Goal: Task Accomplishment & Management: Complete application form

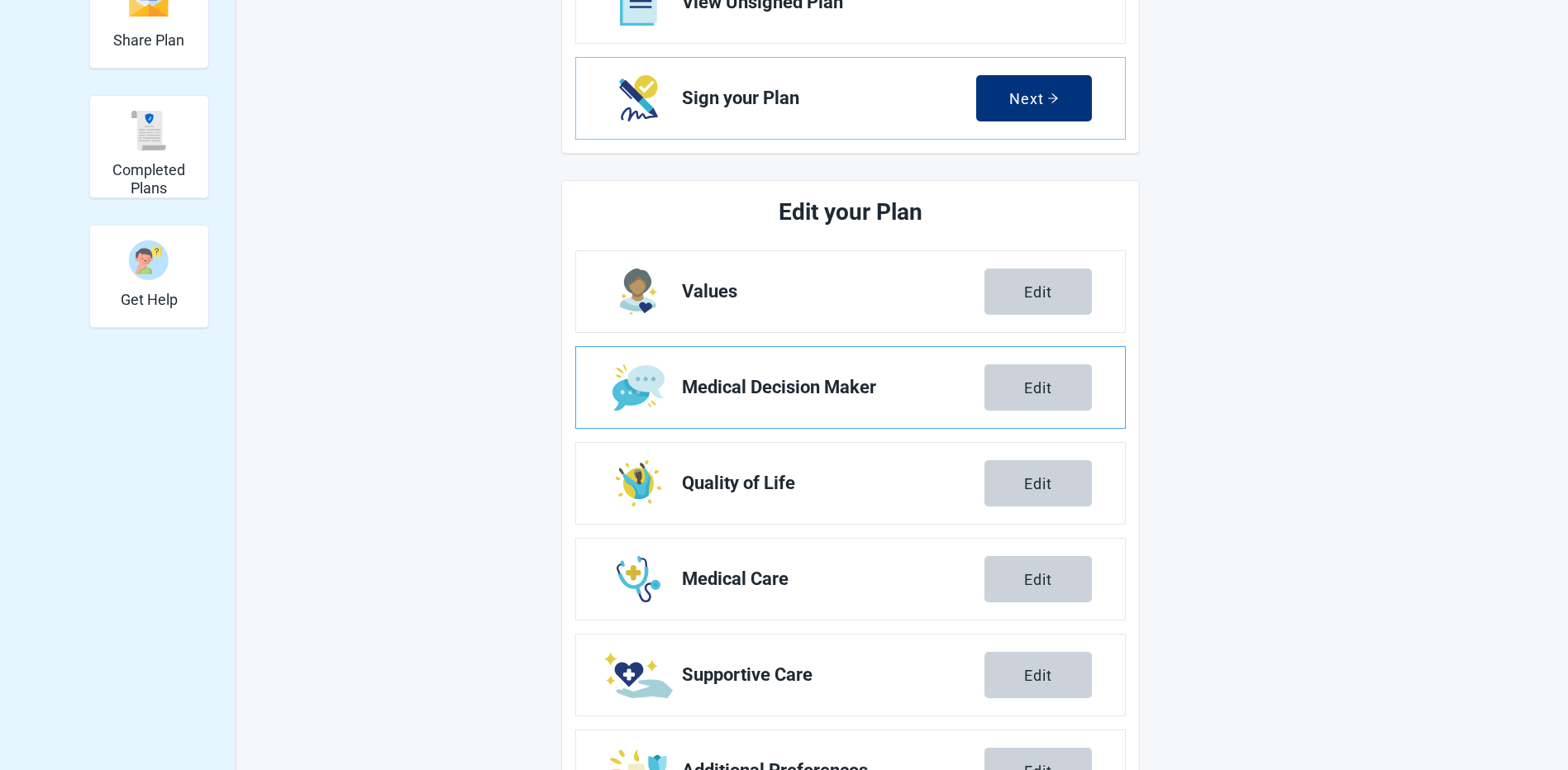
scroll to position [250, 0]
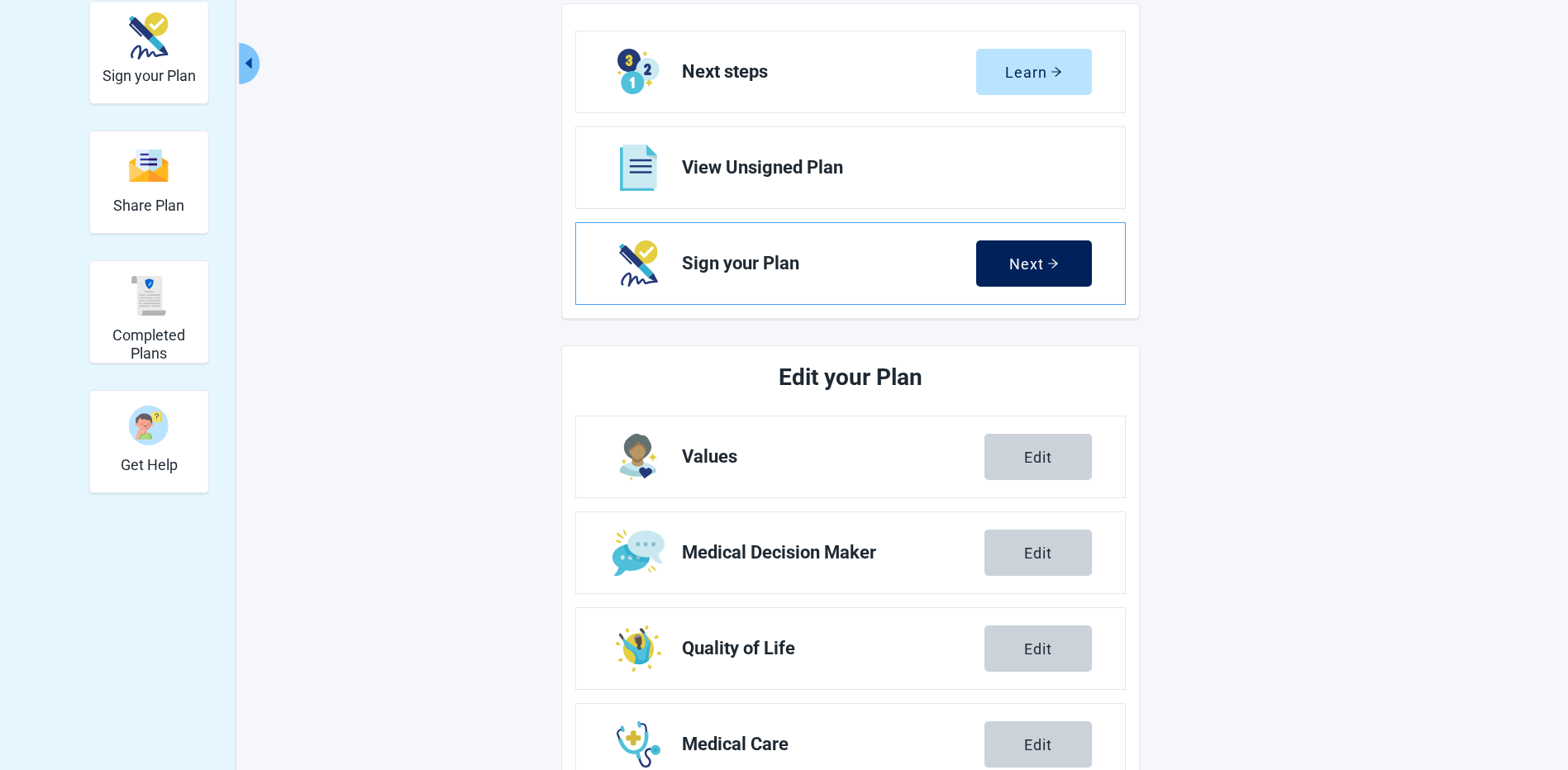
click at [1045, 264] on div "Next" at bounding box center [1034, 264] width 50 height 16
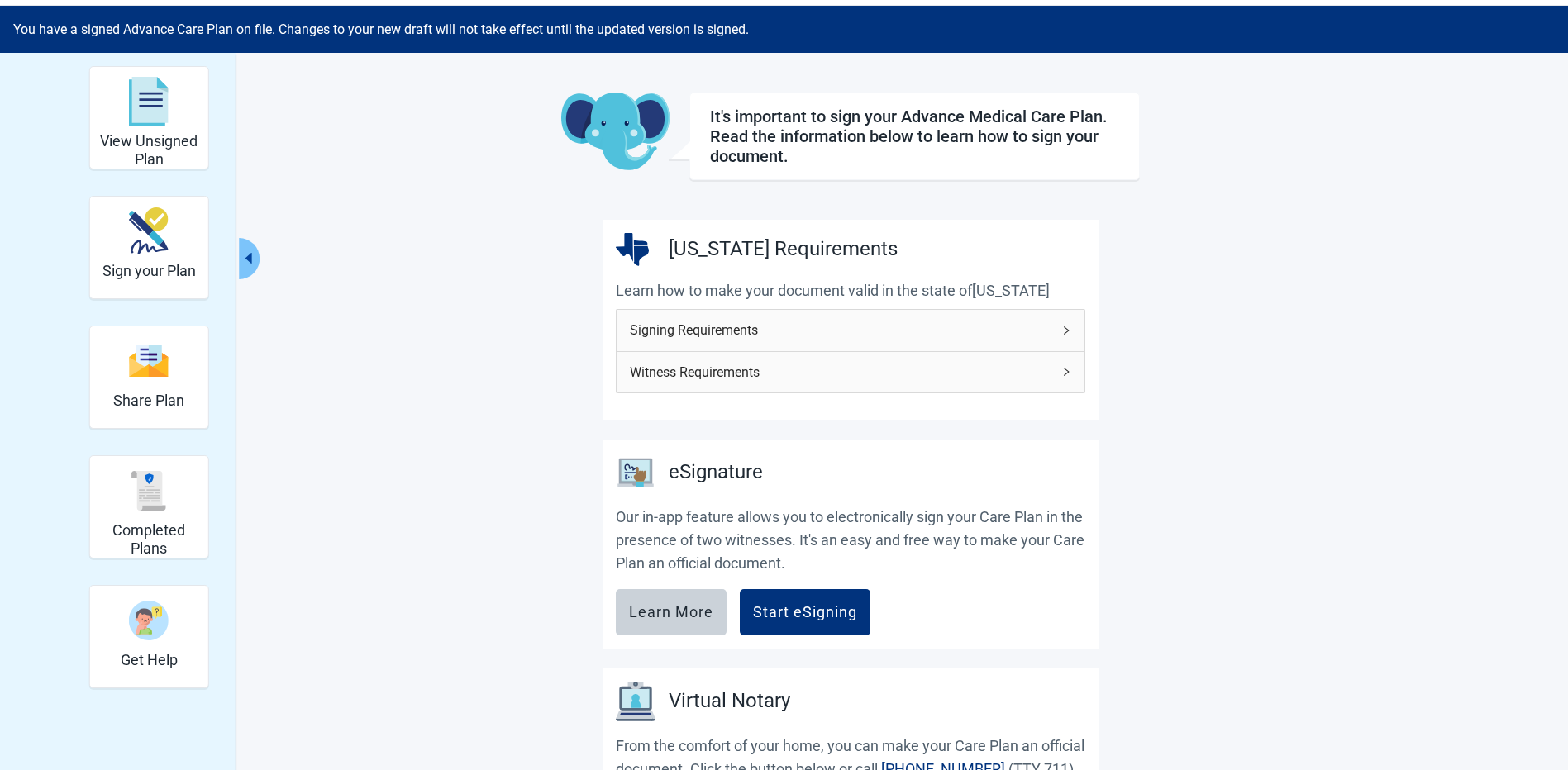
scroll to position [83, 0]
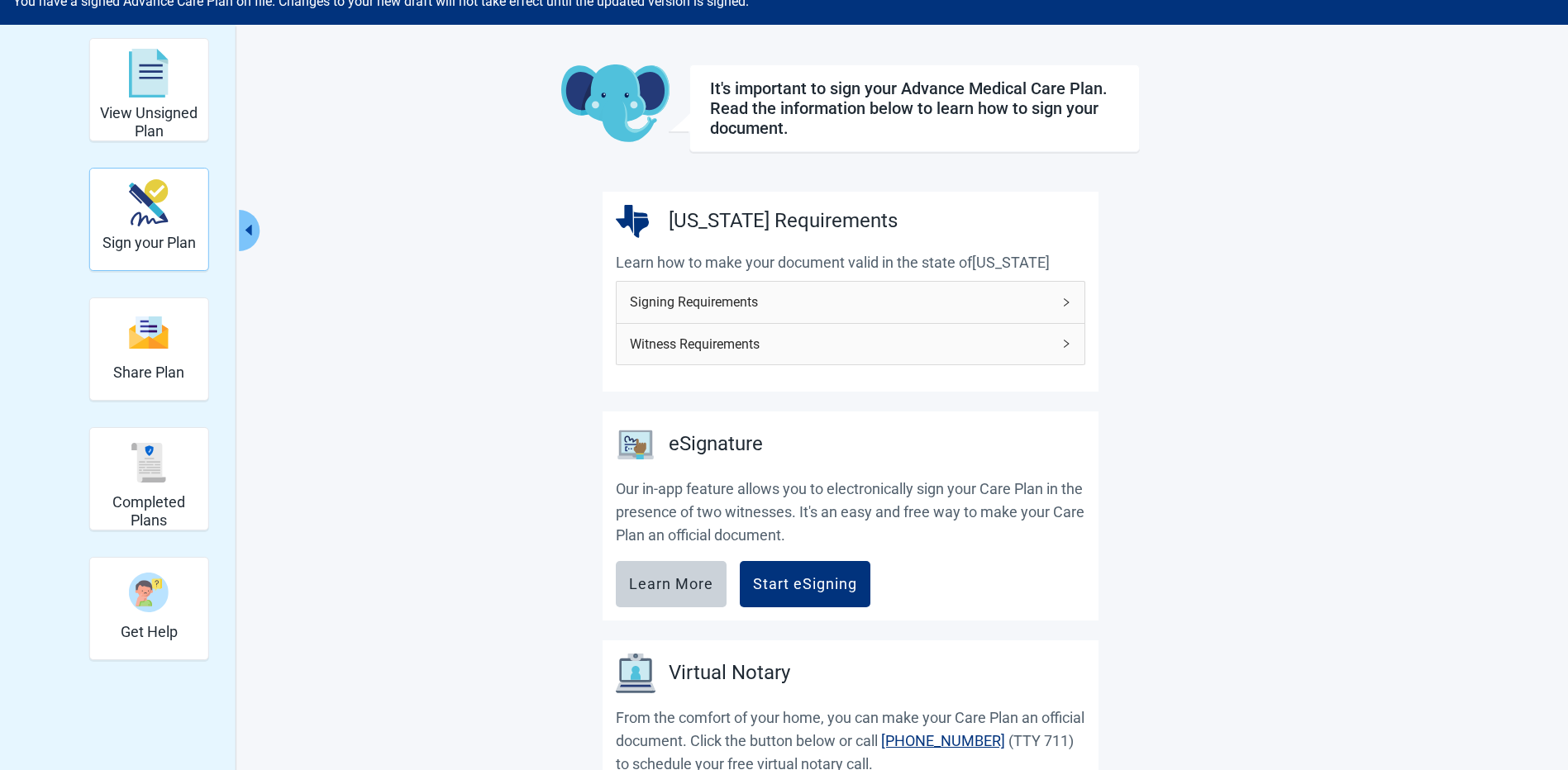
click at [125, 209] on div "Sign your Plan" at bounding box center [149, 203] width 94 height 62
click at [137, 205] on img "Sign your Plan" at bounding box center [149, 203] width 40 height 47
click at [186, 107] on h2 "View Unsigned Plan" at bounding box center [148, 122] width 105 height 35
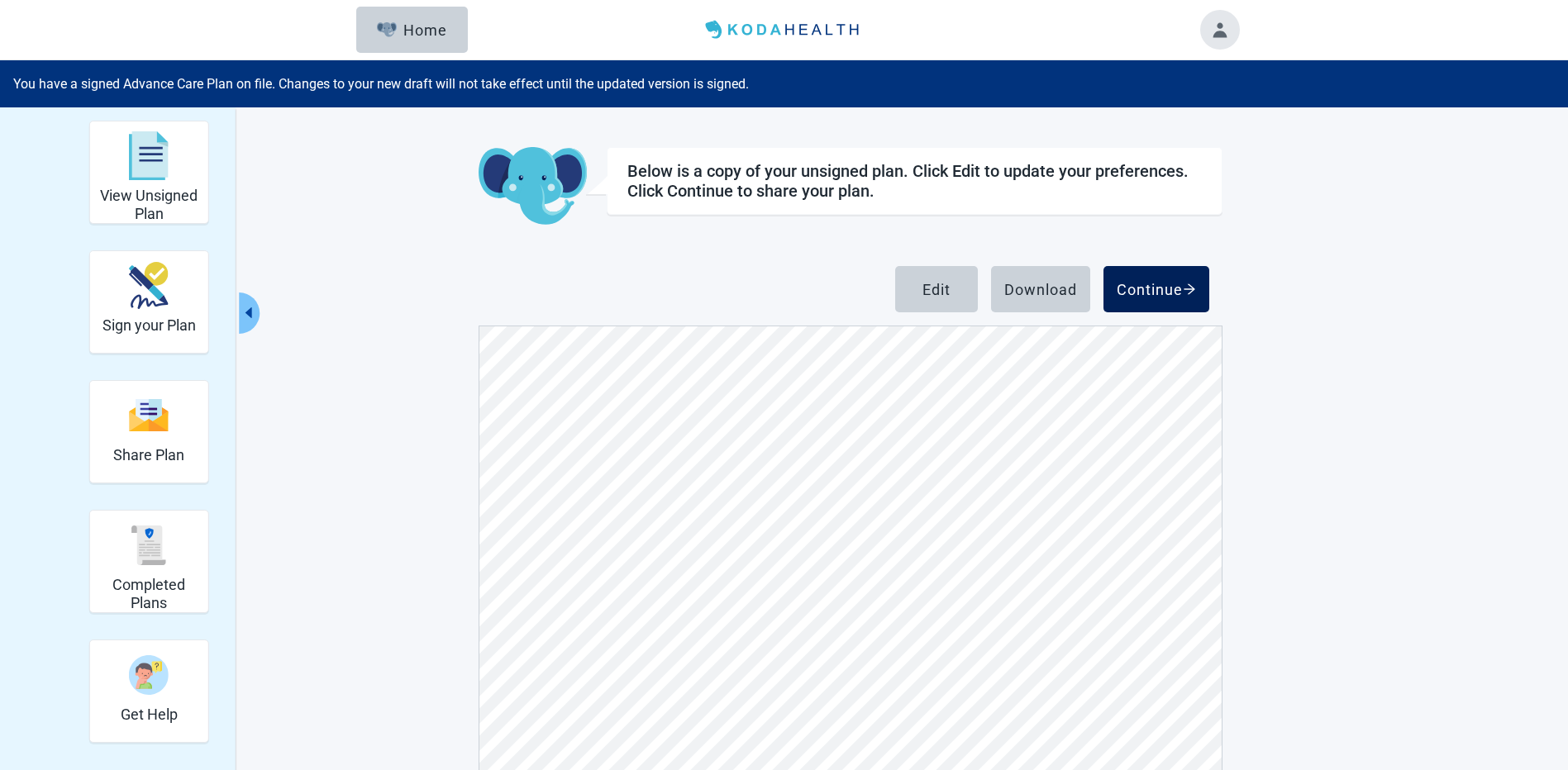
click at [1138, 294] on div "Continue" at bounding box center [1155, 289] width 79 height 16
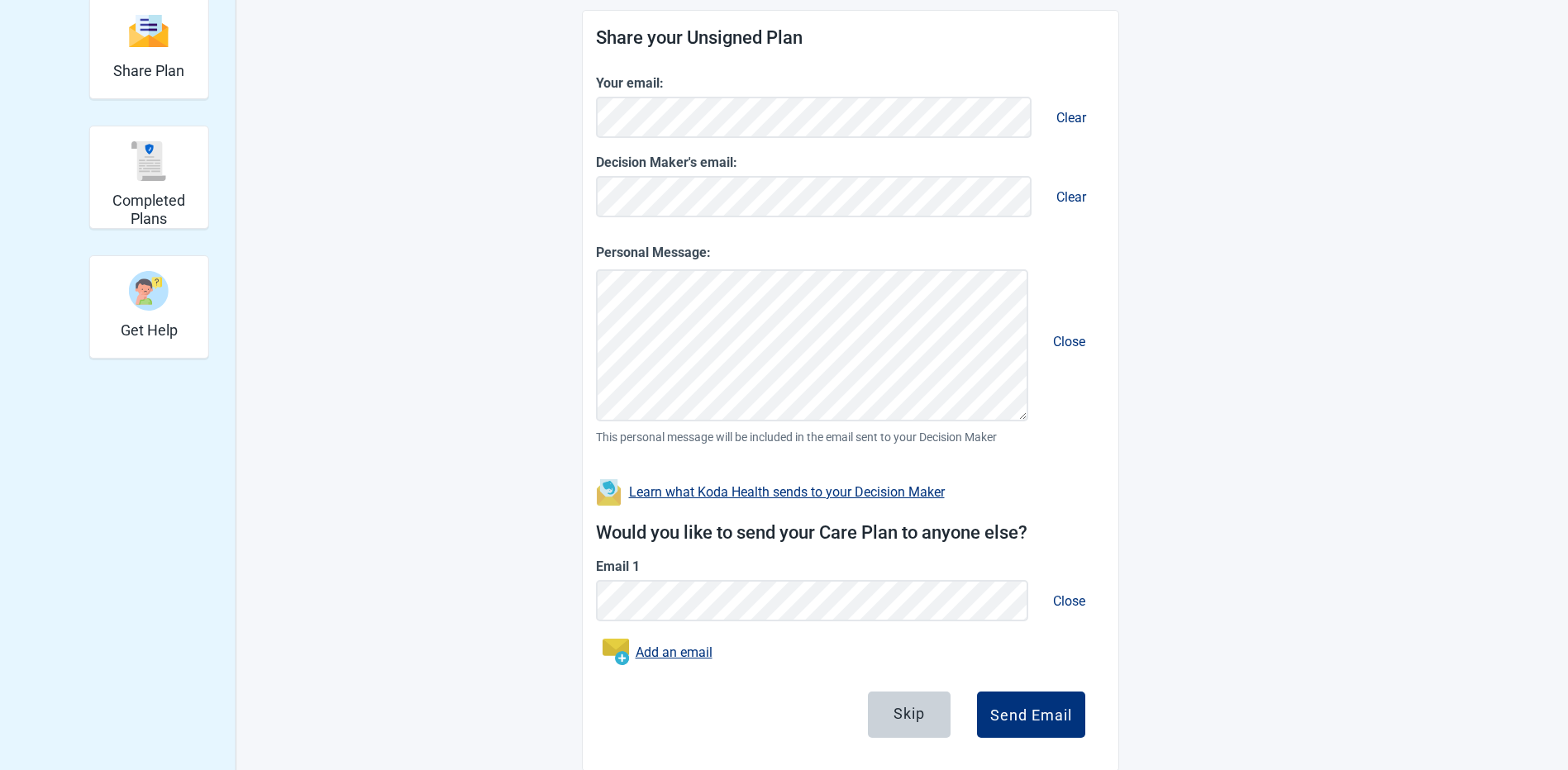
scroll to position [414, 0]
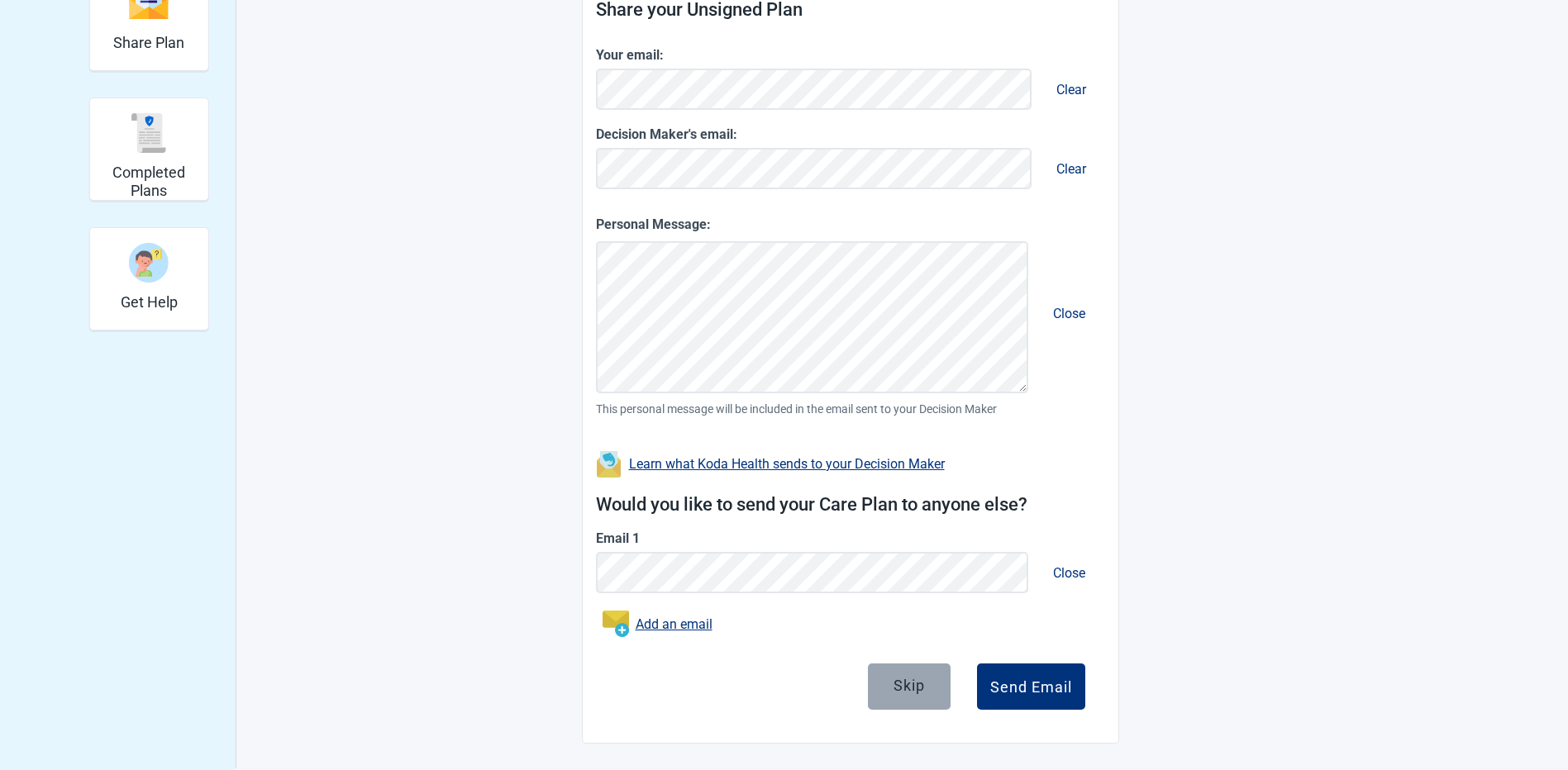
click at [906, 705] on button "Skip" at bounding box center [909, 686] width 83 height 46
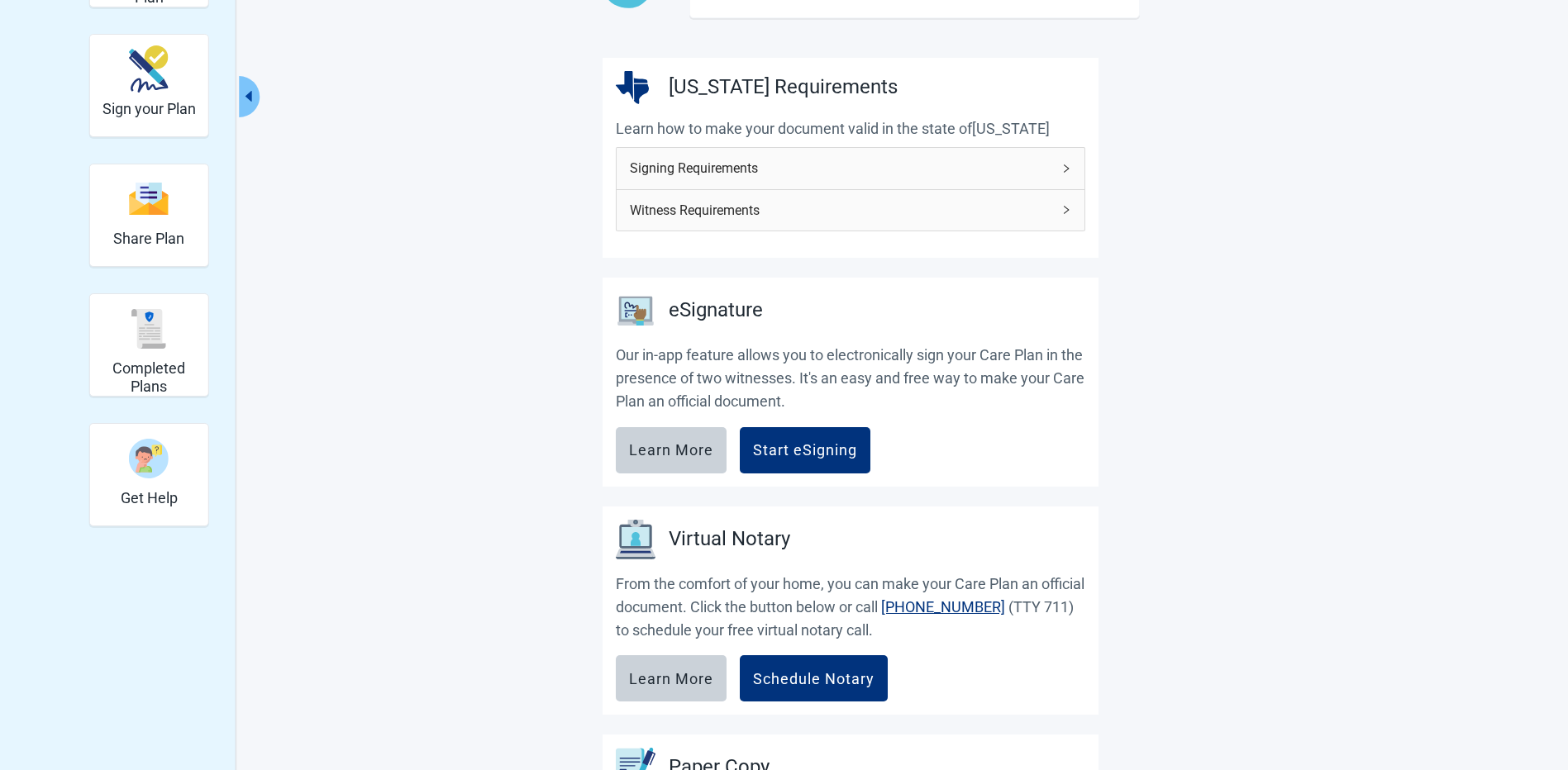
scroll to position [215, 0]
click at [144, 113] on h2 "Sign your Plan" at bounding box center [149, 111] width 94 height 18
click at [1039, 182] on div "Signing Requirements" at bounding box center [850, 170] width 468 height 41
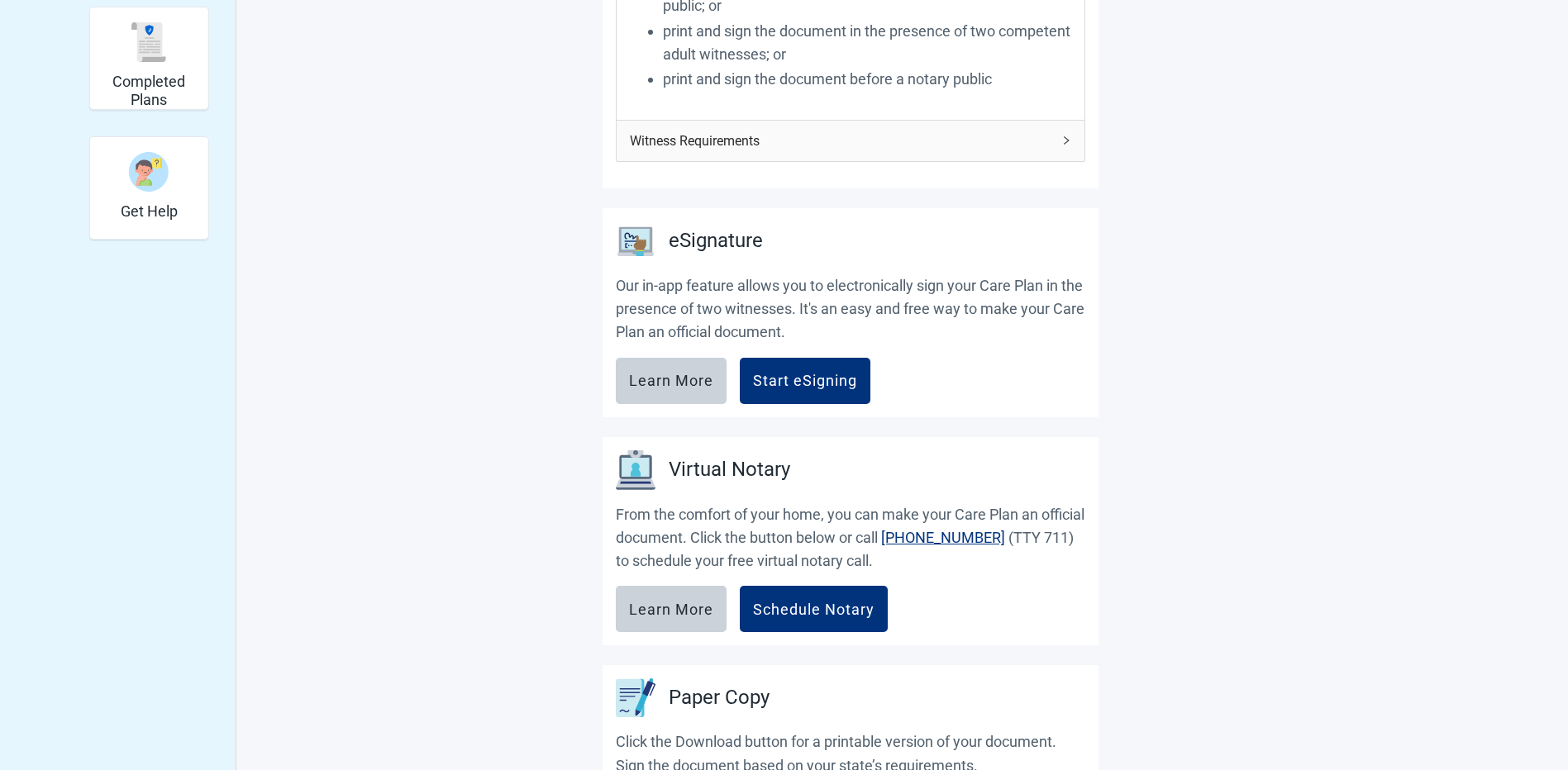
scroll to position [545, 0]
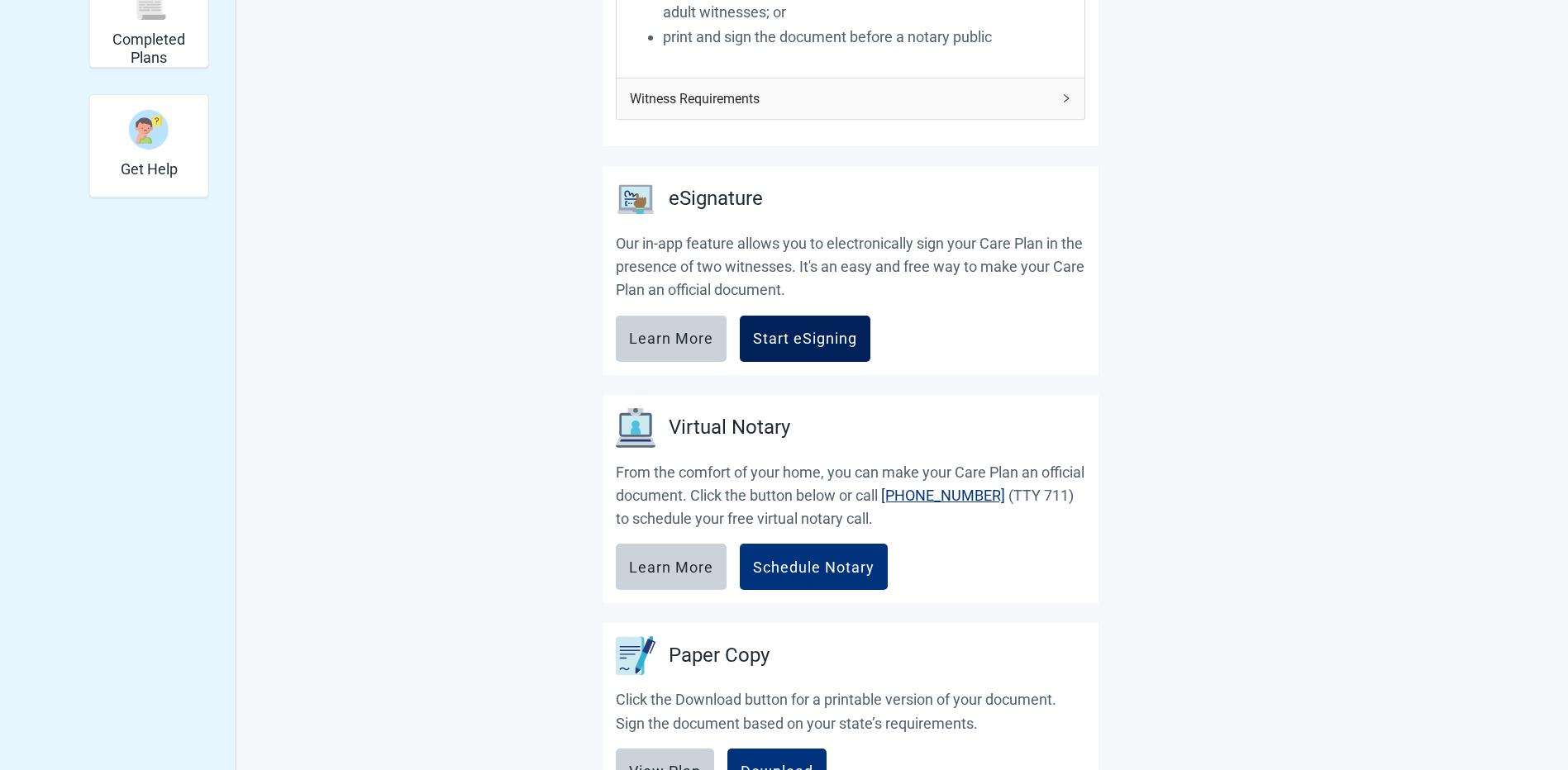
click at [825, 342] on div "Start eSigning" at bounding box center [804, 339] width 105 height 16
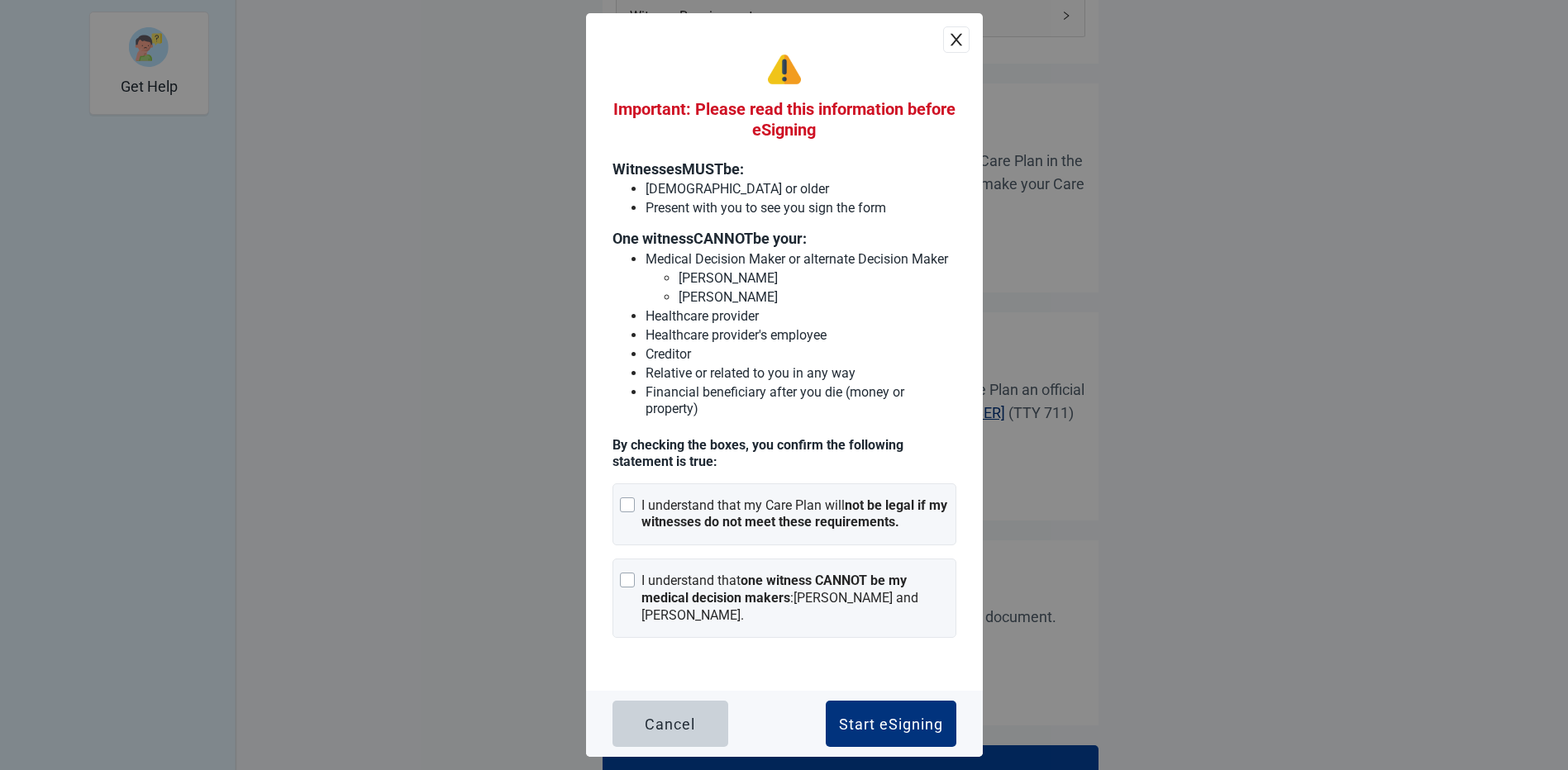
scroll to position [711, 0]
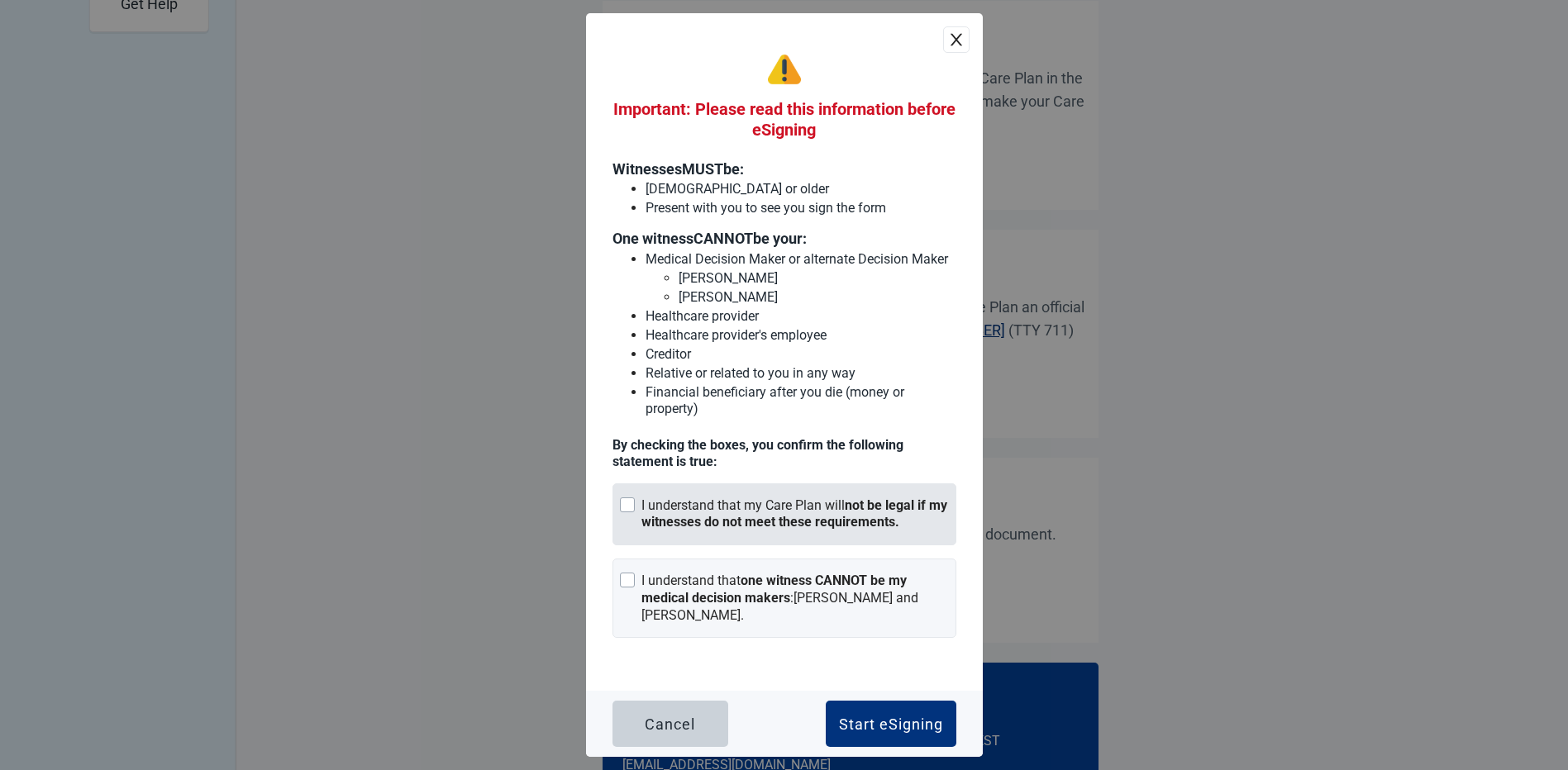
click at [634, 509] on div "I understand that my Care Plan will not be legal if my witnesses do not meet th…" at bounding box center [784, 515] width 344 height 63
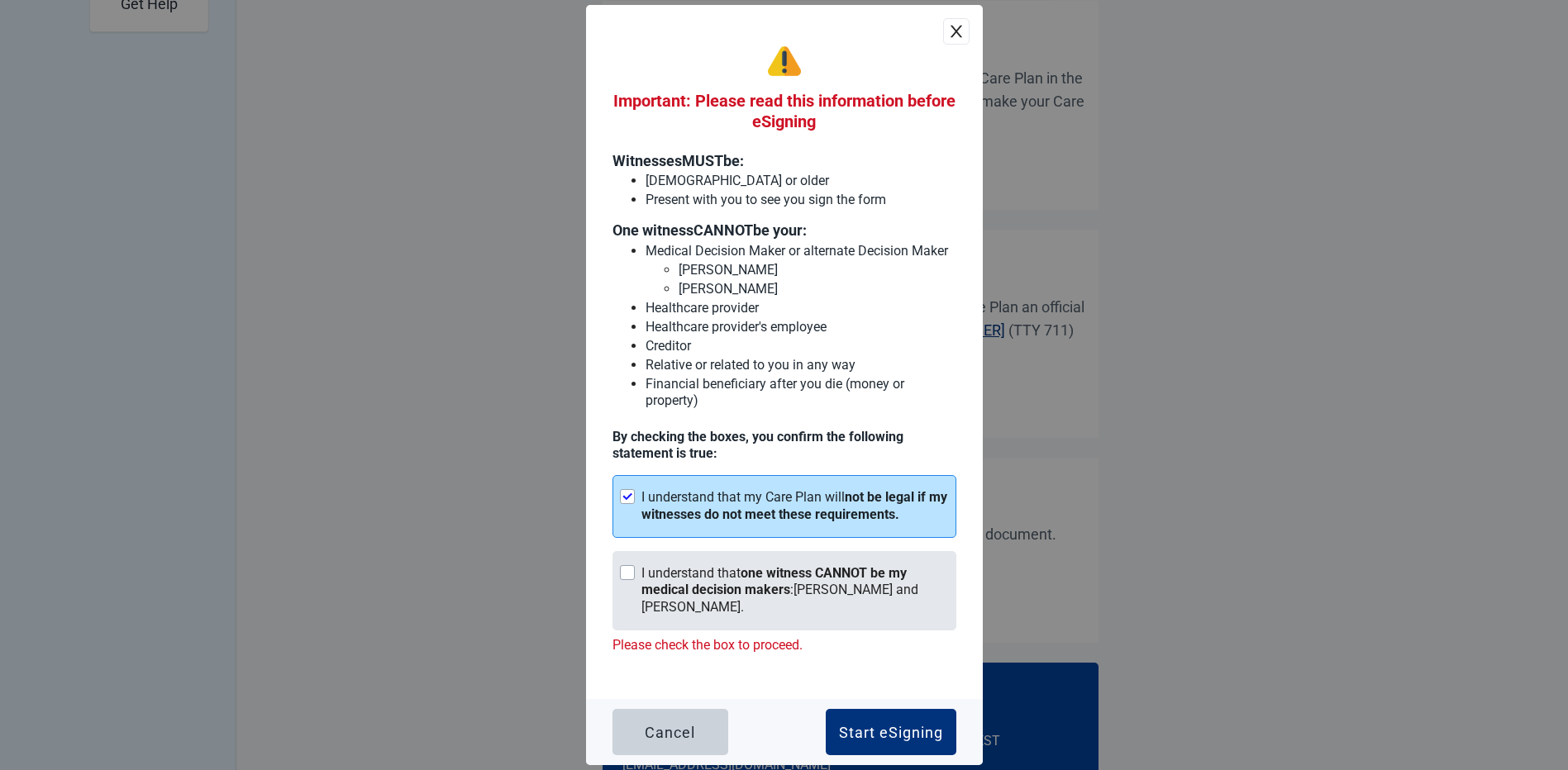
click at [622, 565] on div "Main content" at bounding box center [627, 573] width 15 height 15
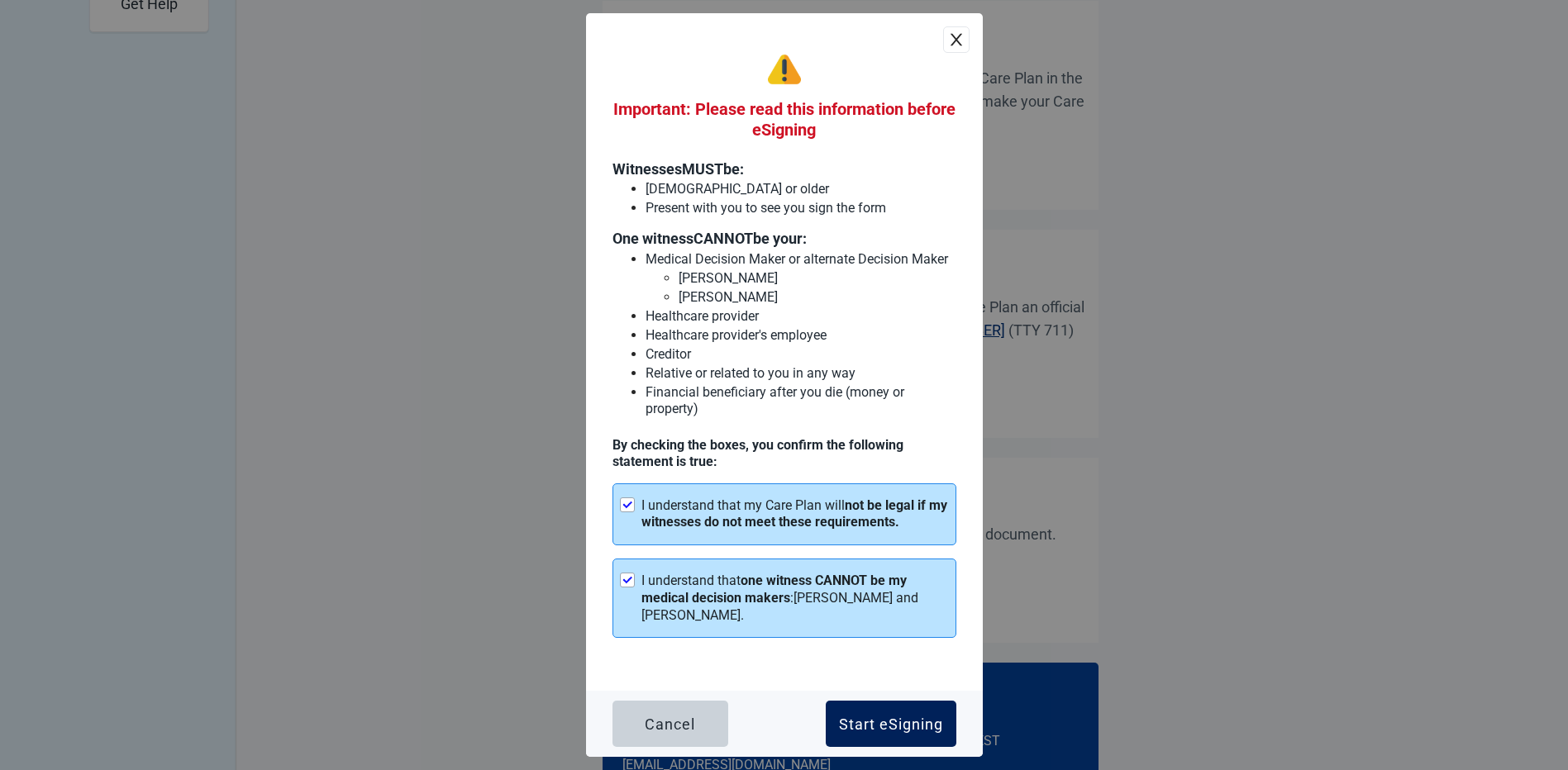
click at [914, 735] on button "Start eSigning" at bounding box center [891, 724] width 131 height 46
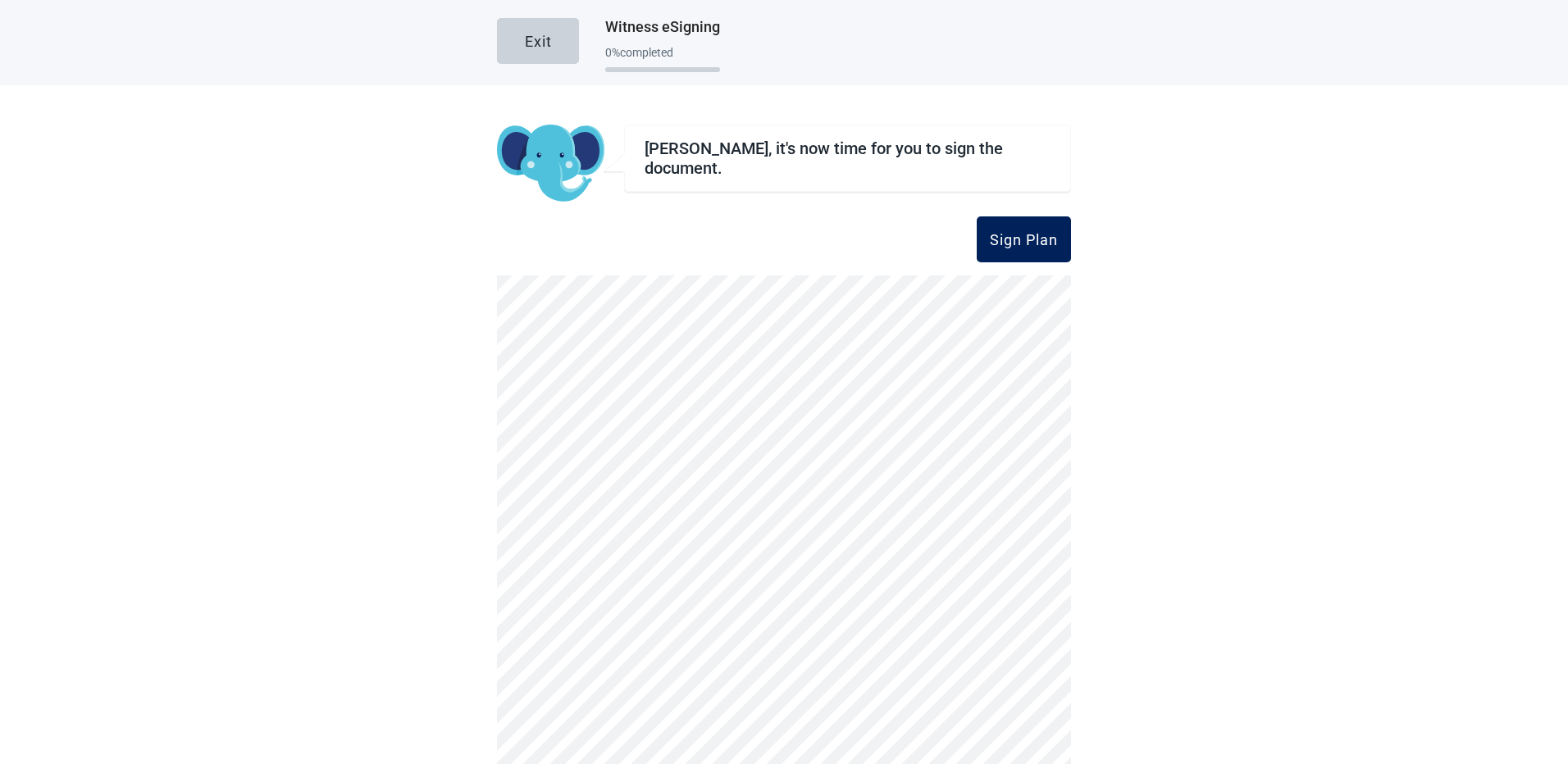
click at [1001, 239] on div "Sign Plan" at bounding box center [1023, 239] width 68 height 16
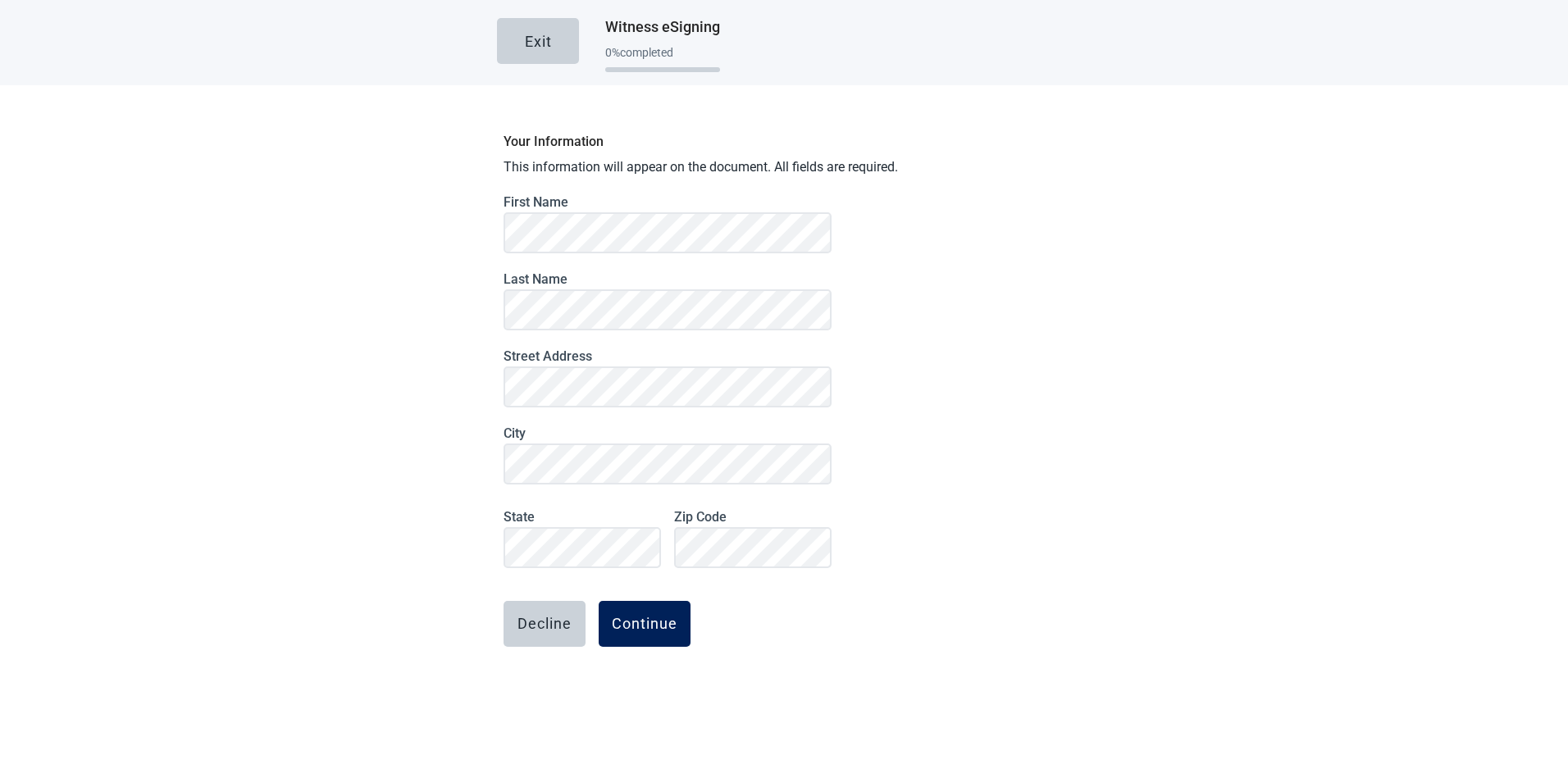
click at [623, 635] on button "Continue" at bounding box center [645, 623] width 92 height 46
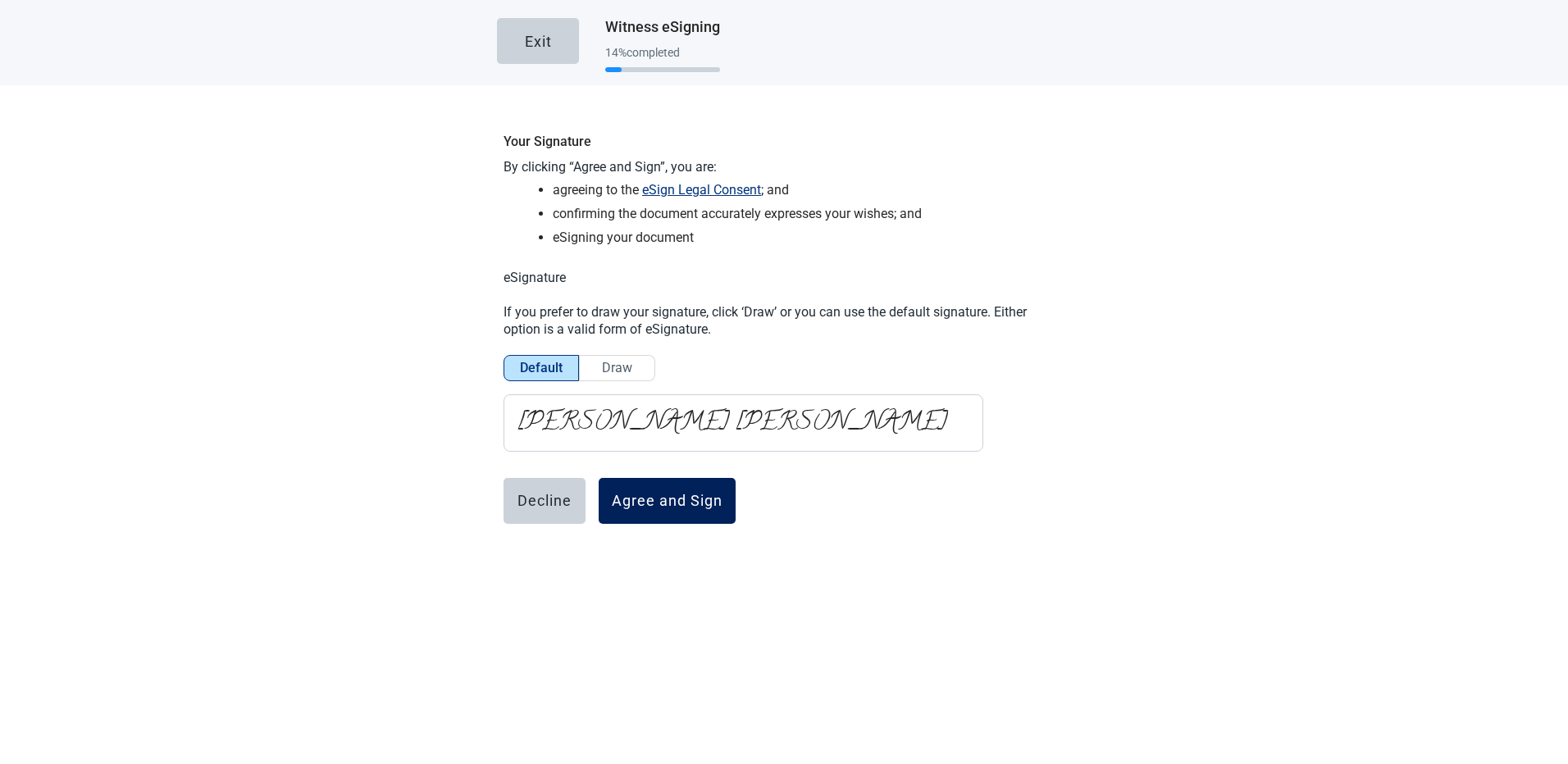
click at [638, 507] on button "Agree and Sign" at bounding box center [668, 501] width 137 height 46
